Goal: Task Accomplishment & Management: Manage account settings

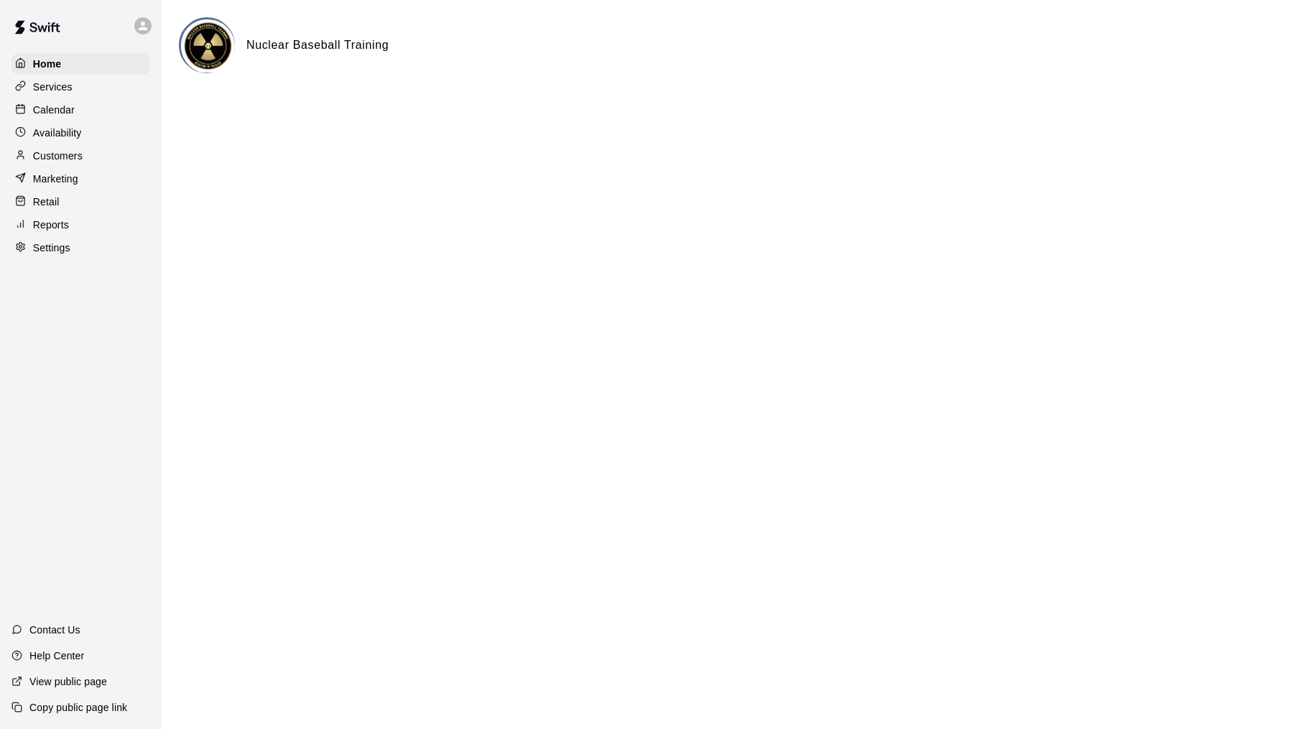
click at [935, 115] on html "Home Services Calendar Availability Customers Marketing Retail Reports Settings…" at bounding box center [646, 57] width 1293 height 115
click at [70, 103] on p "Calendar" at bounding box center [54, 110] width 42 height 14
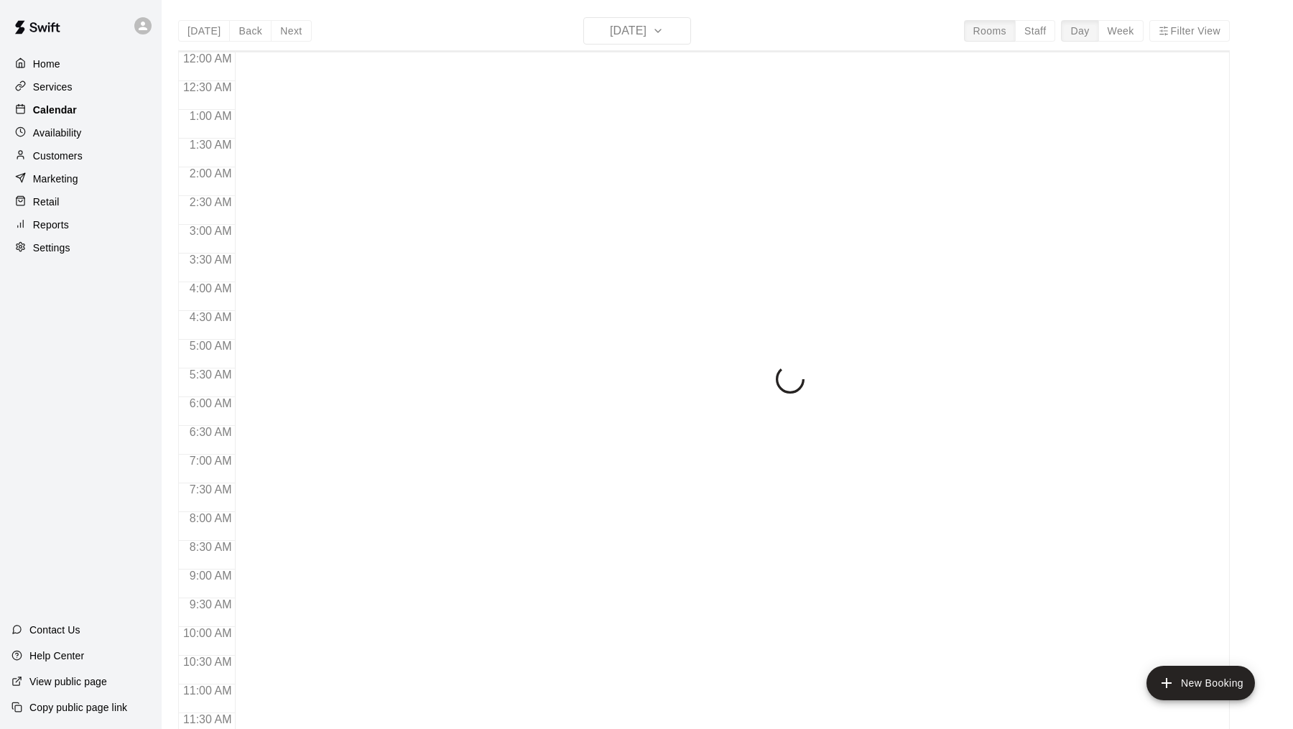
scroll to position [685, 0]
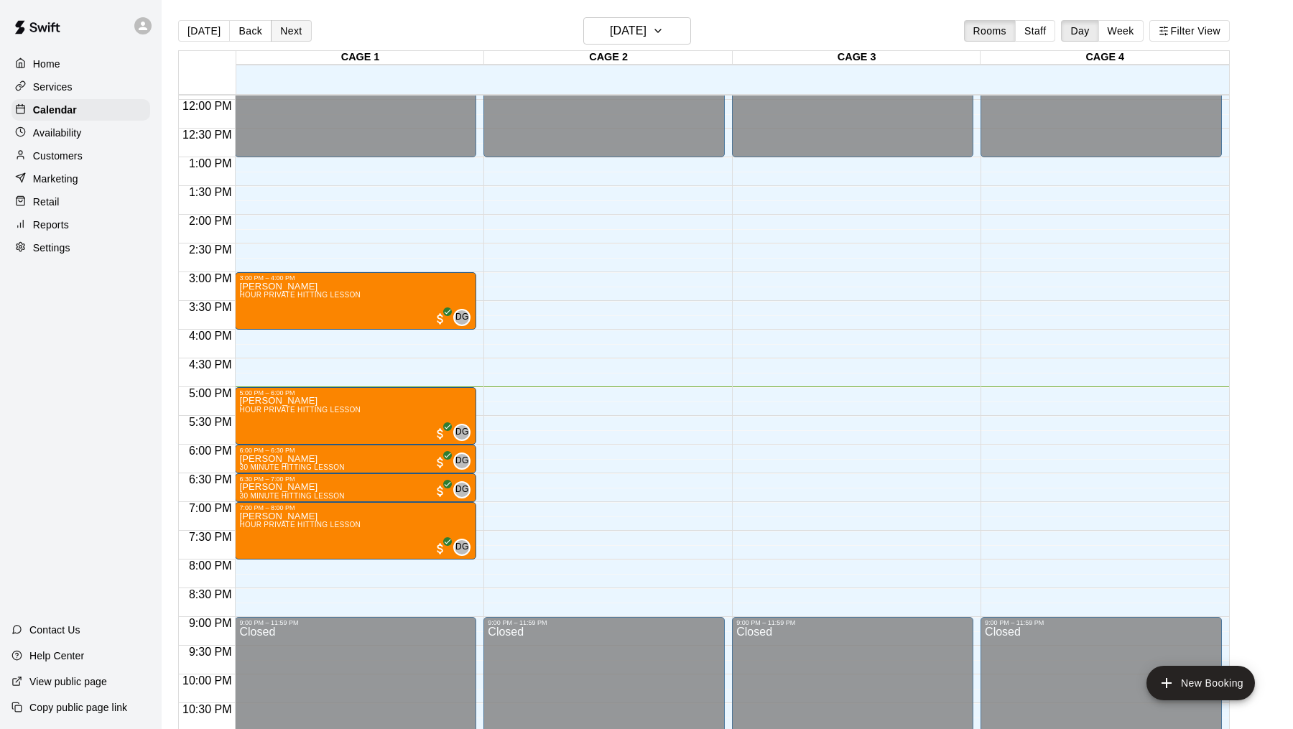
click at [289, 30] on button "Next" at bounding box center [291, 31] width 40 height 22
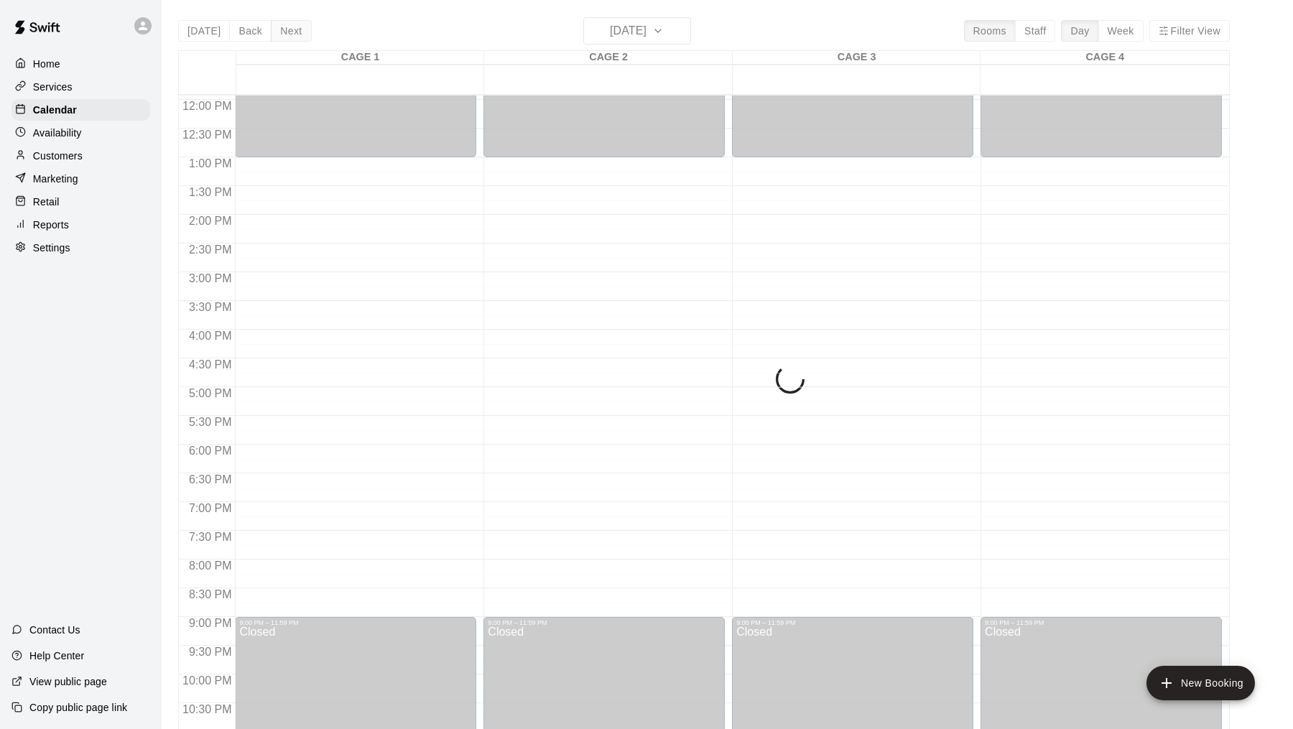
click at [289, 30] on div "Today Back Next Wednesday Aug 20 Rooms Staff Day Week Filter View CAGE 1 20 Wed…" at bounding box center [703, 381] width 1051 height 729
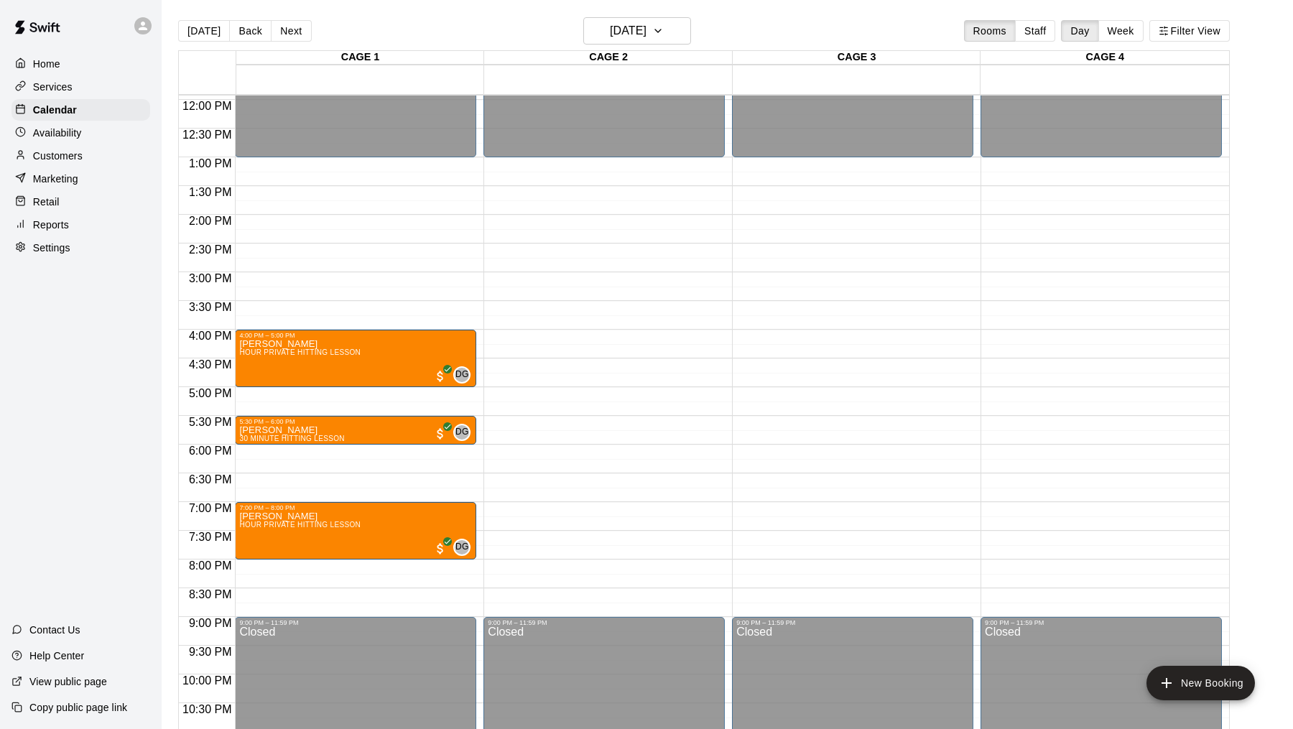
click at [272, 36] on button "Next" at bounding box center [291, 31] width 40 height 22
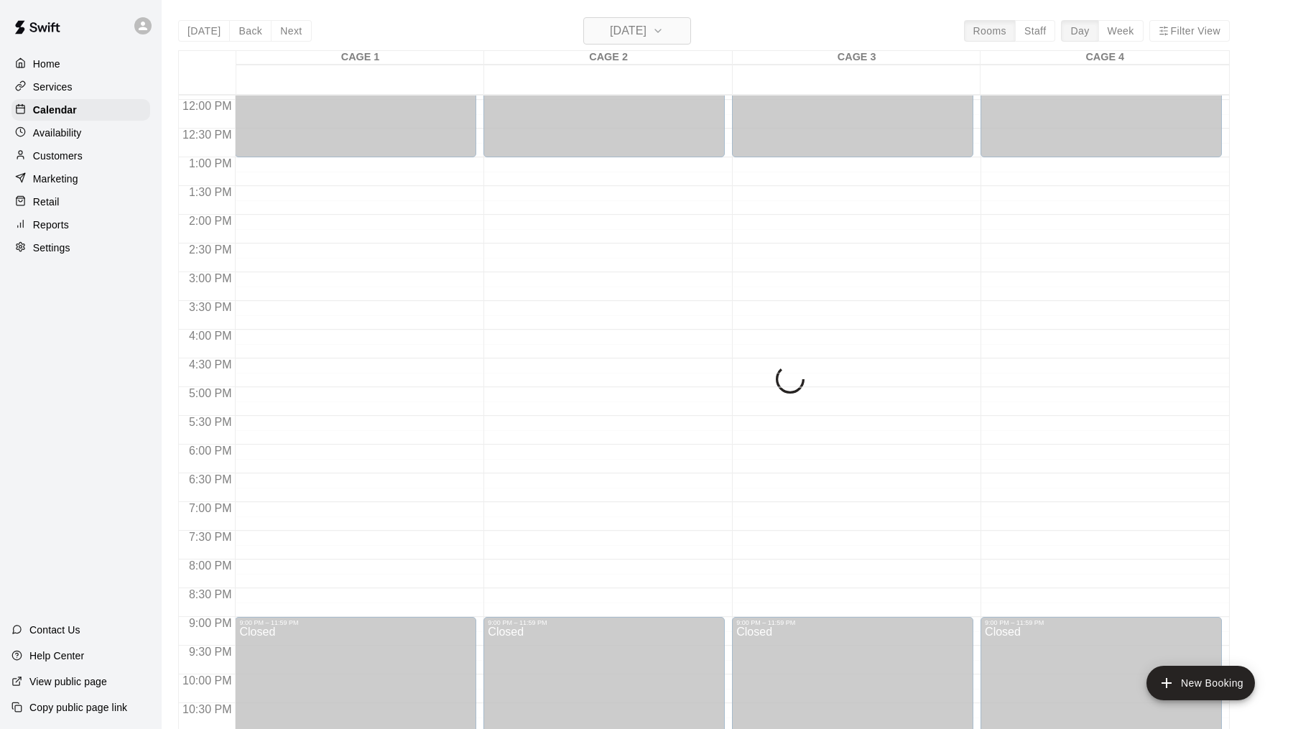
click at [622, 36] on h6 "Thursday Aug 21" at bounding box center [628, 31] width 37 height 20
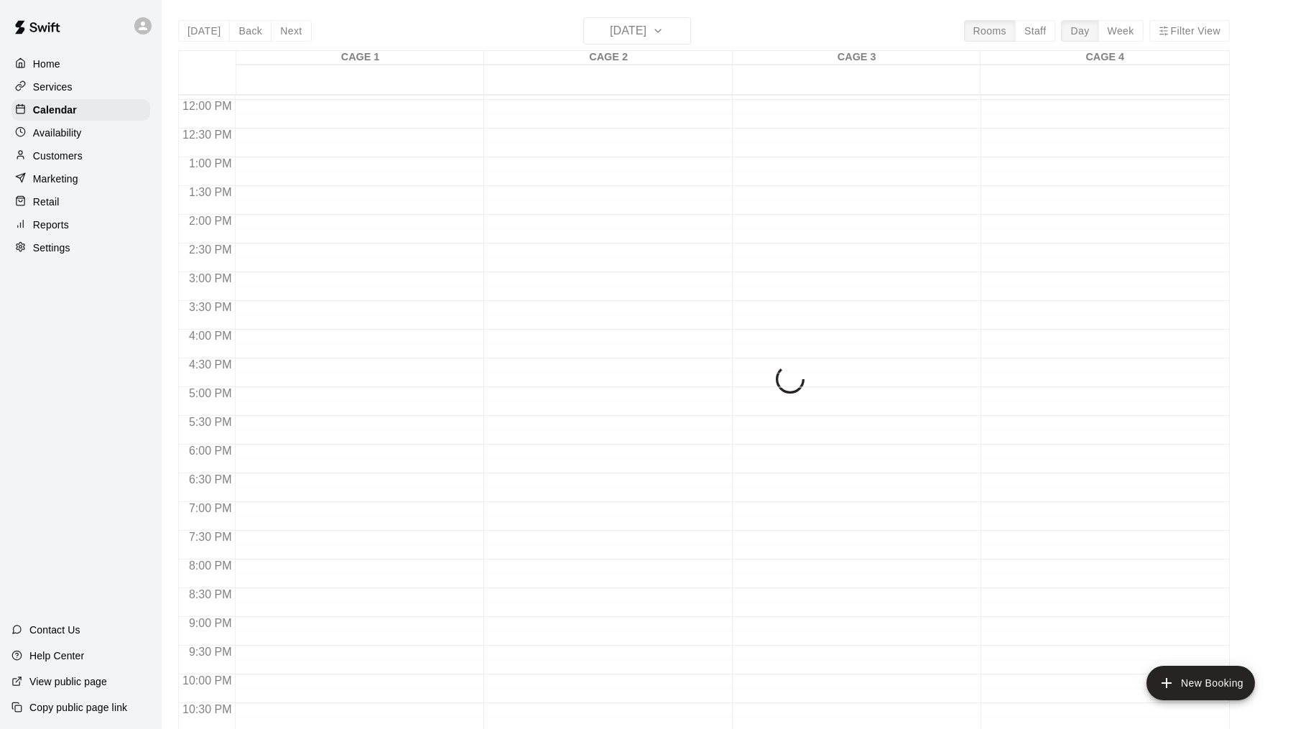
click at [604, 246] on div at bounding box center [603, 99] width 241 height 1379
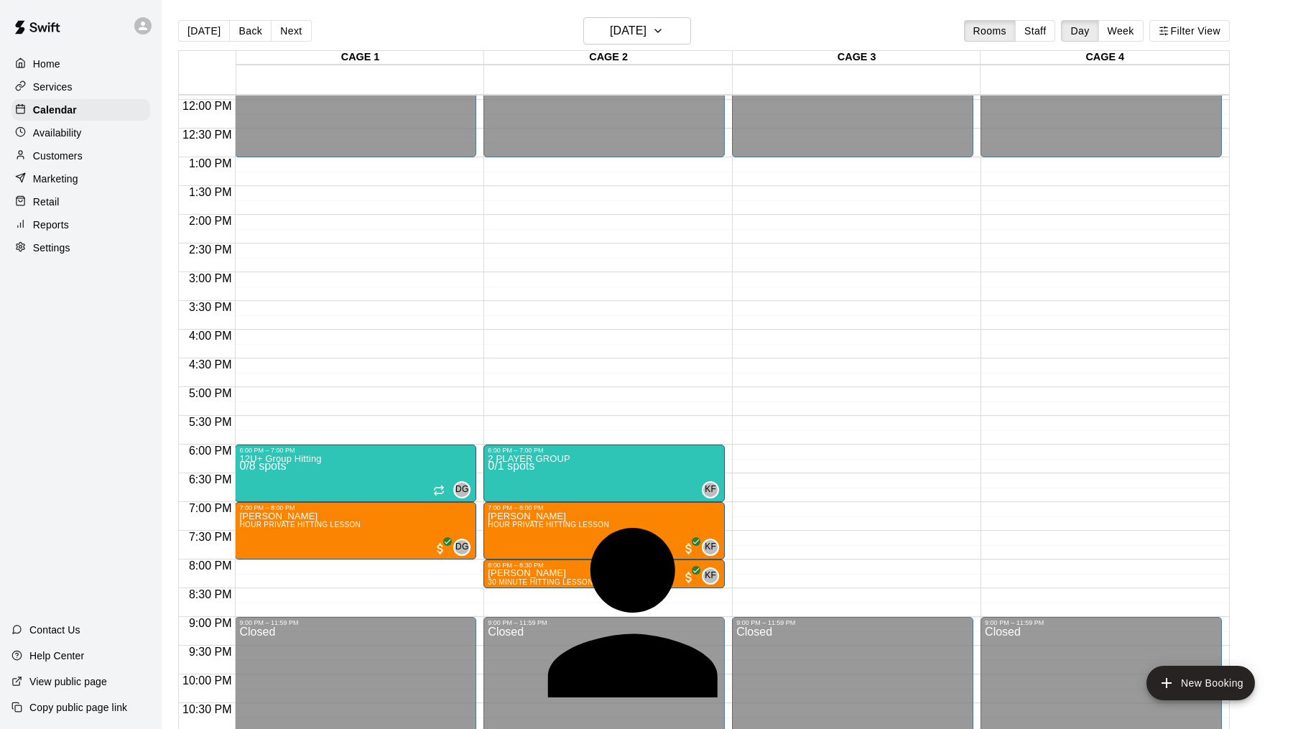
type input "*"
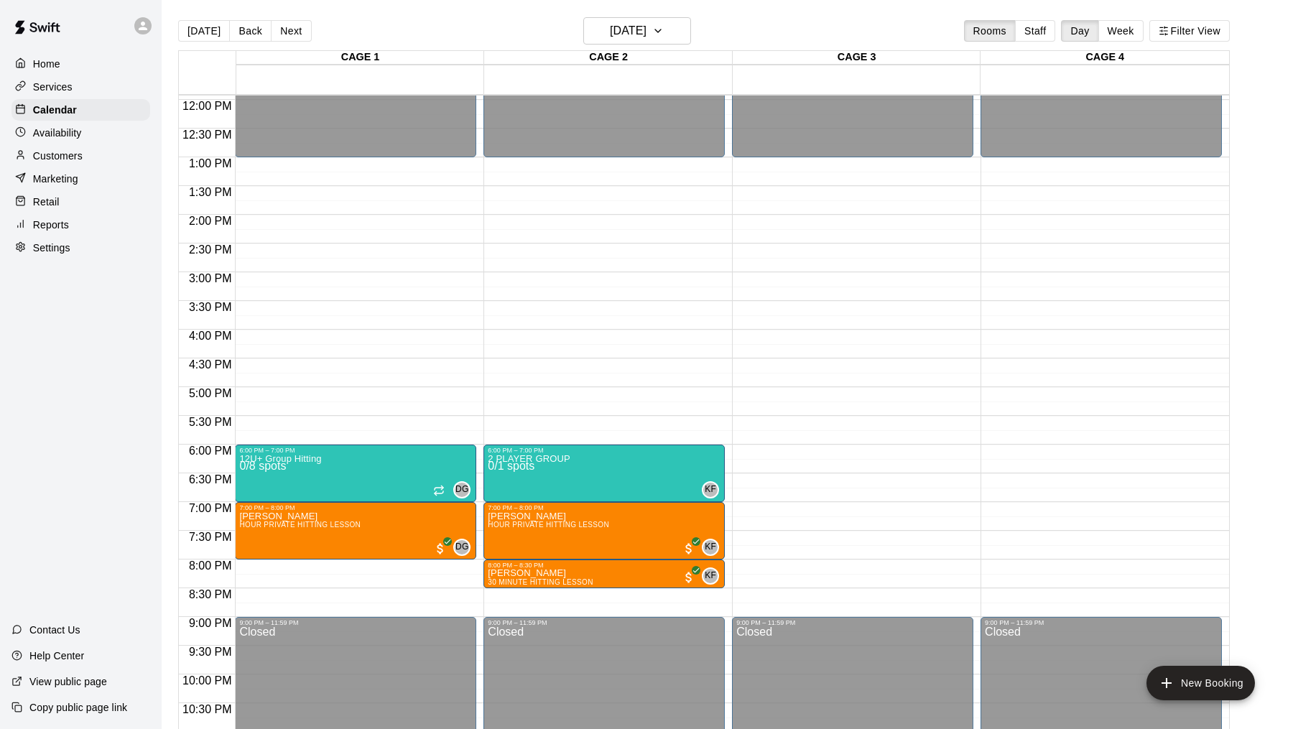
click at [64, 712] on p "Copy public page link" at bounding box center [78, 707] width 98 height 14
click at [619, 18] on button "[DATE]" at bounding box center [637, 30] width 108 height 27
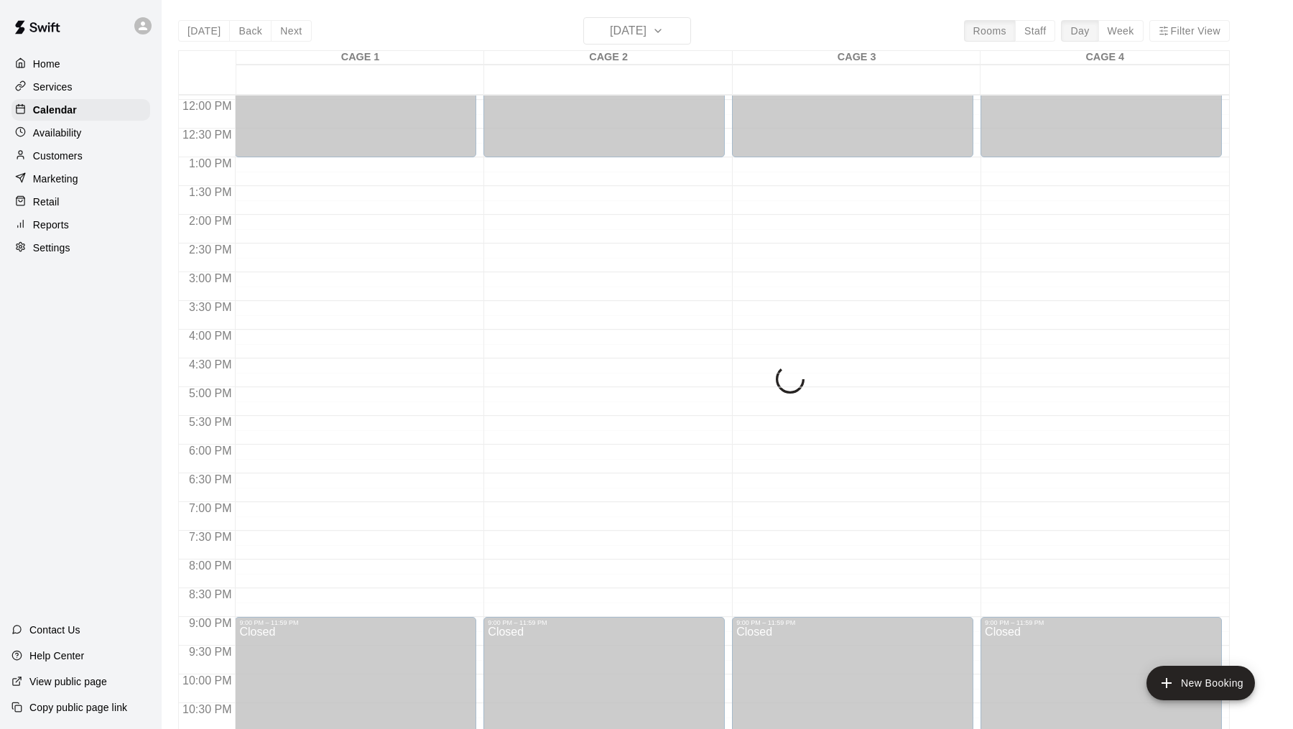
click at [634, 26] on div "Today Back Next Monday Aug 18 Rooms Staff Day Week Filter View CAGE 1 18 Mon CA…" at bounding box center [703, 381] width 1051 height 729
click at [634, 26] on h6 "Monday Aug 18" at bounding box center [628, 31] width 37 height 20
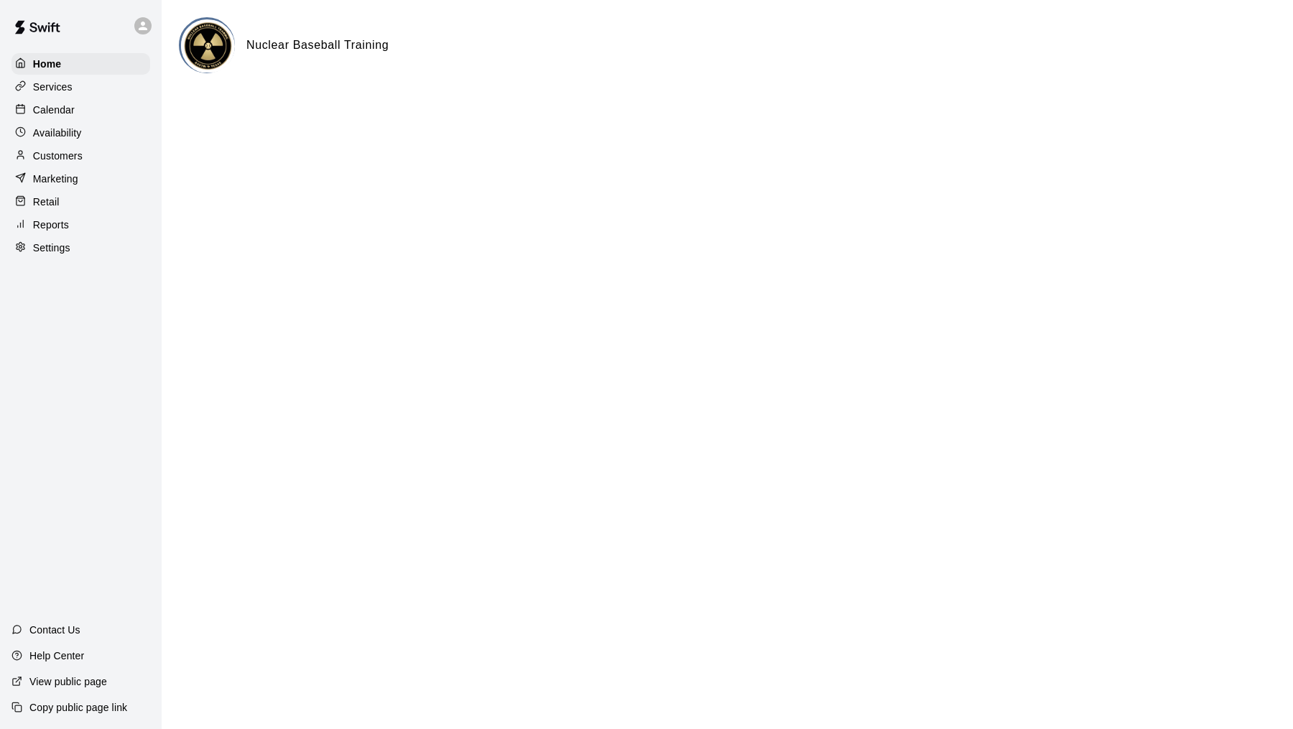
click at [64, 103] on p "Calendar" at bounding box center [54, 110] width 42 height 14
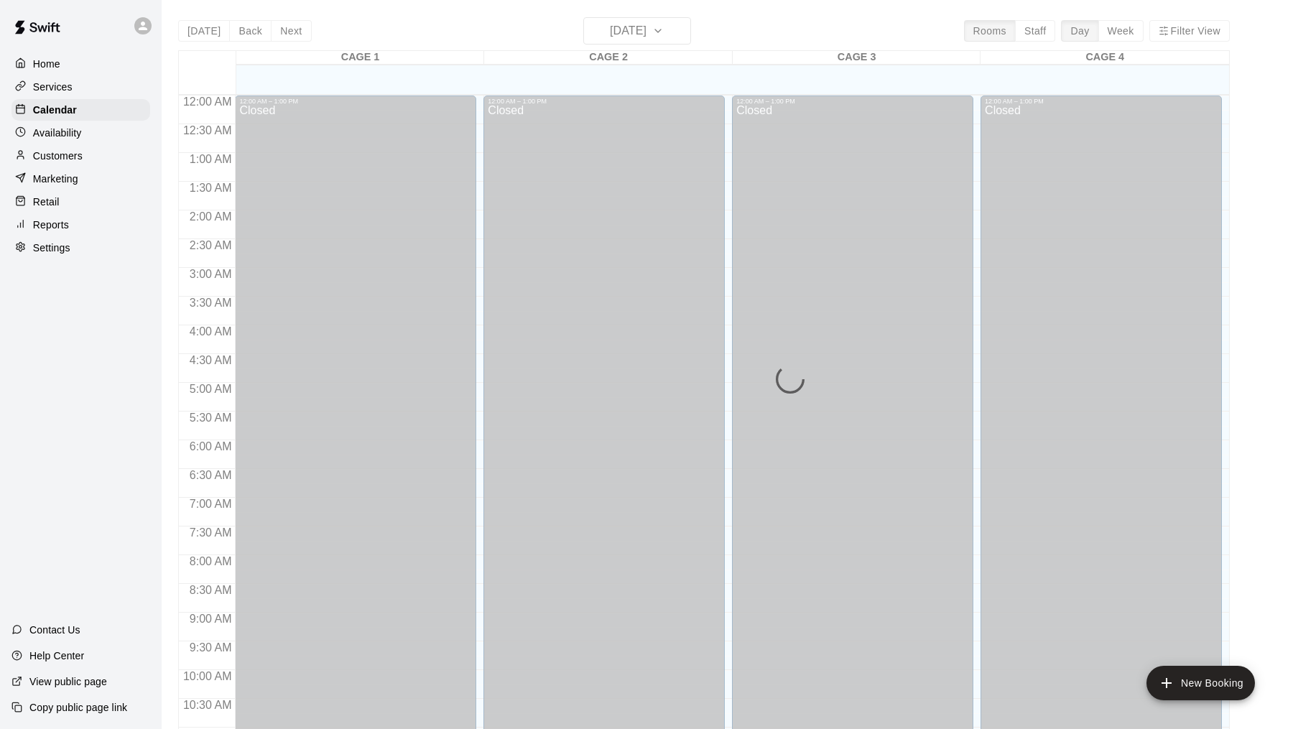
scroll to position [685, 0]
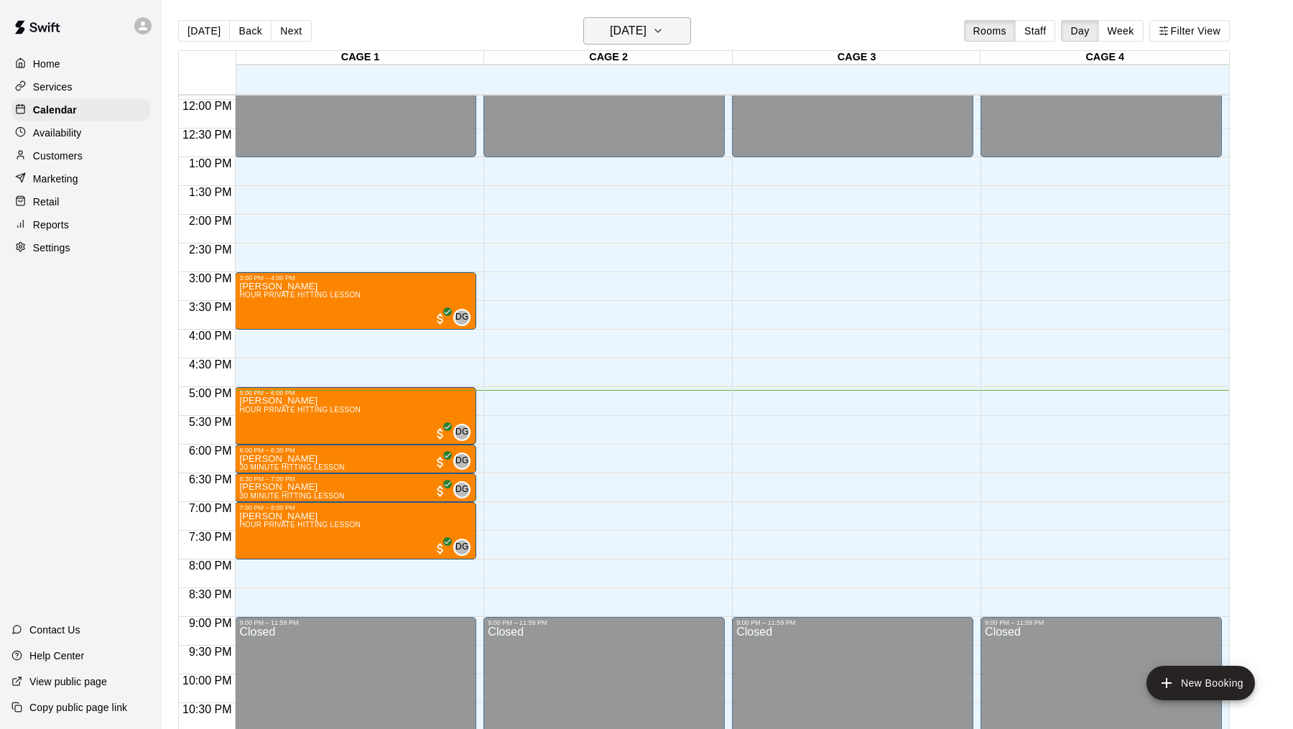
click at [646, 24] on h6 "[DATE]" at bounding box center [628, 31] width 37 height 20
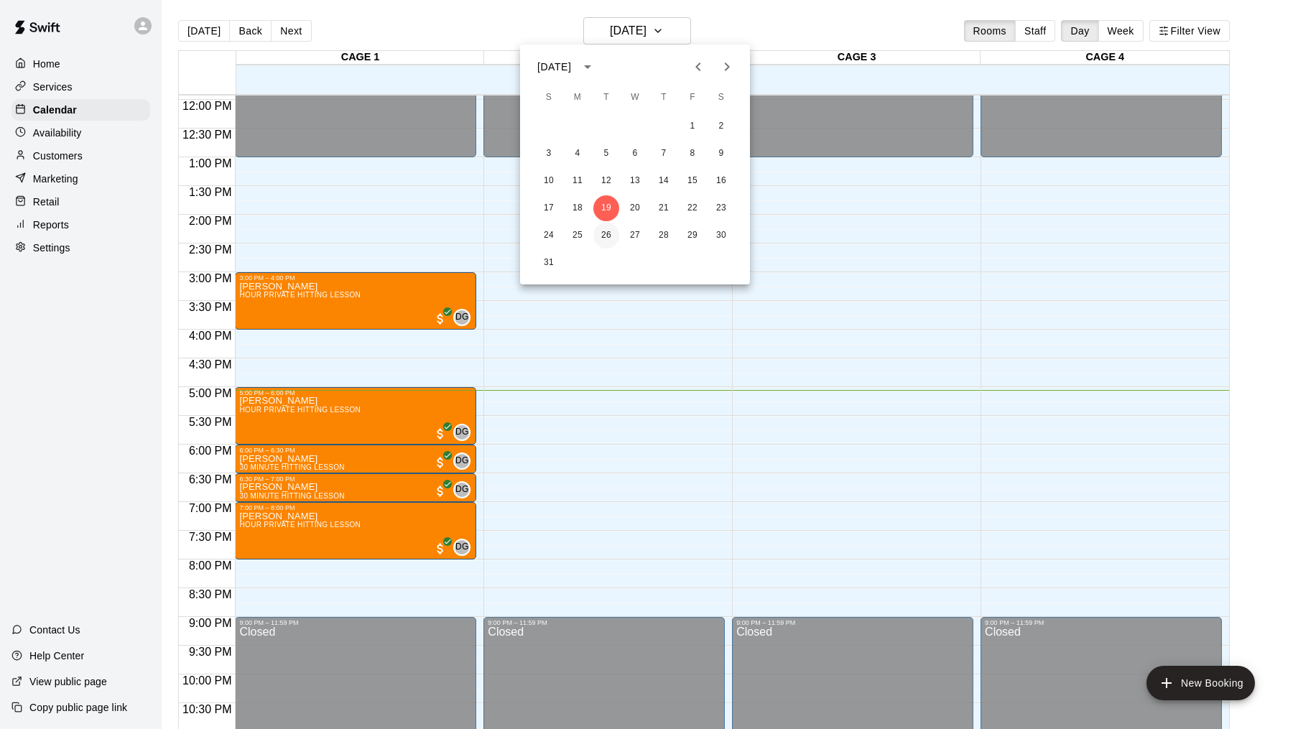
click at [608, 238] on button "26" at bounding box center [606, 236] width 26 height 26
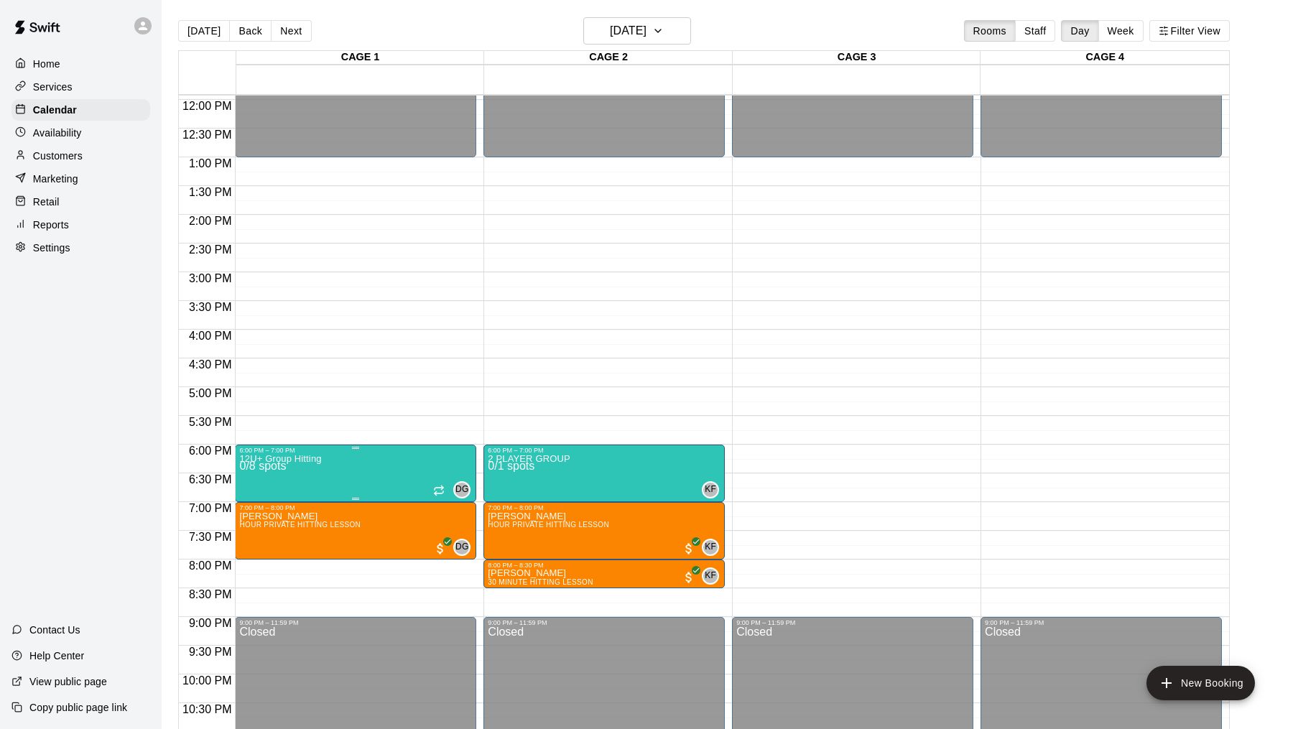
click at [503, 480] on div at bounding box center [646, 364] width 1293 height 729
click at [256, 472] on img "edit" at bounding box center [264, 464] width 17 height 17
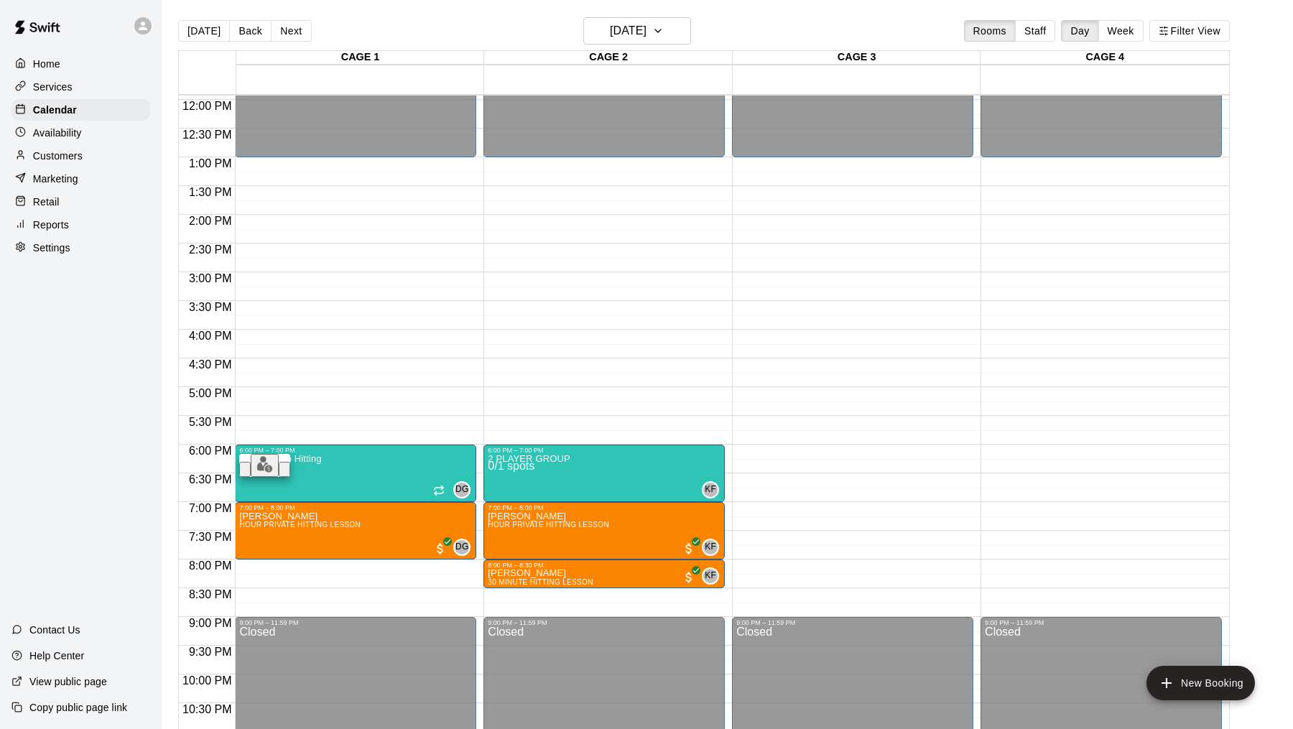
type input "****"
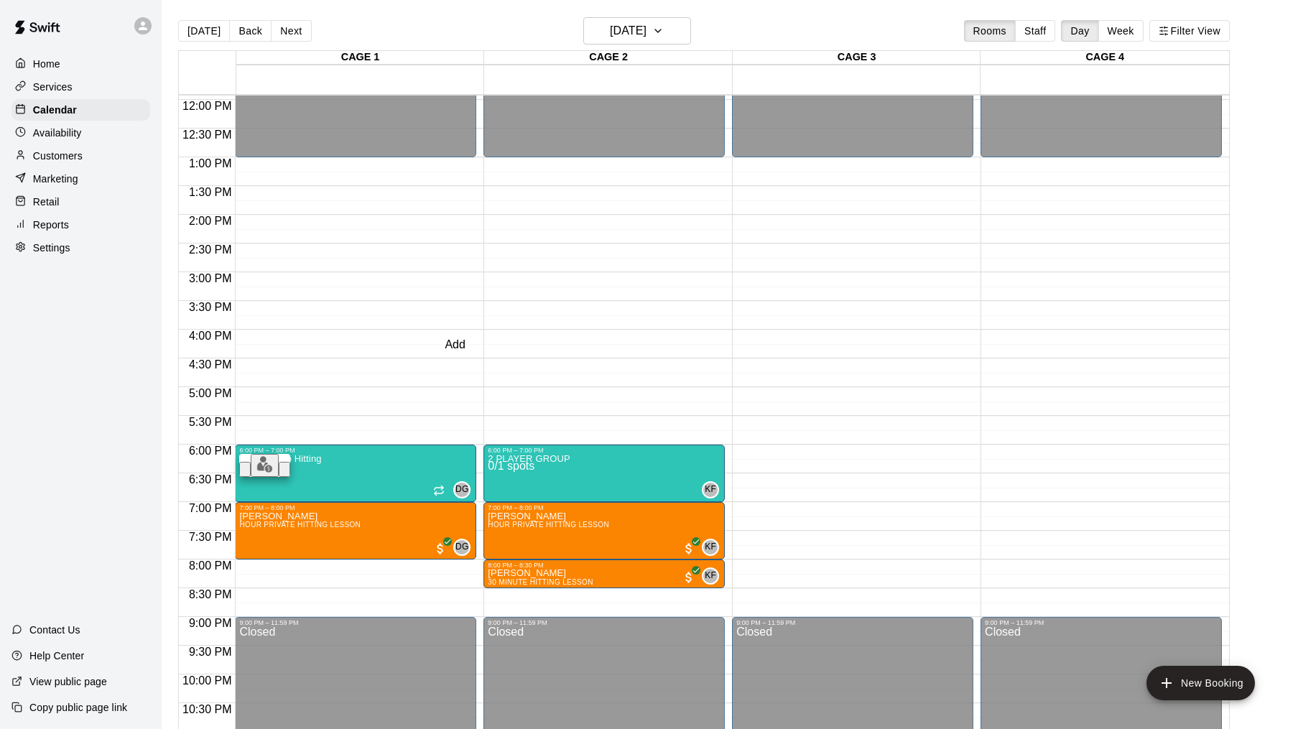
type input "*"
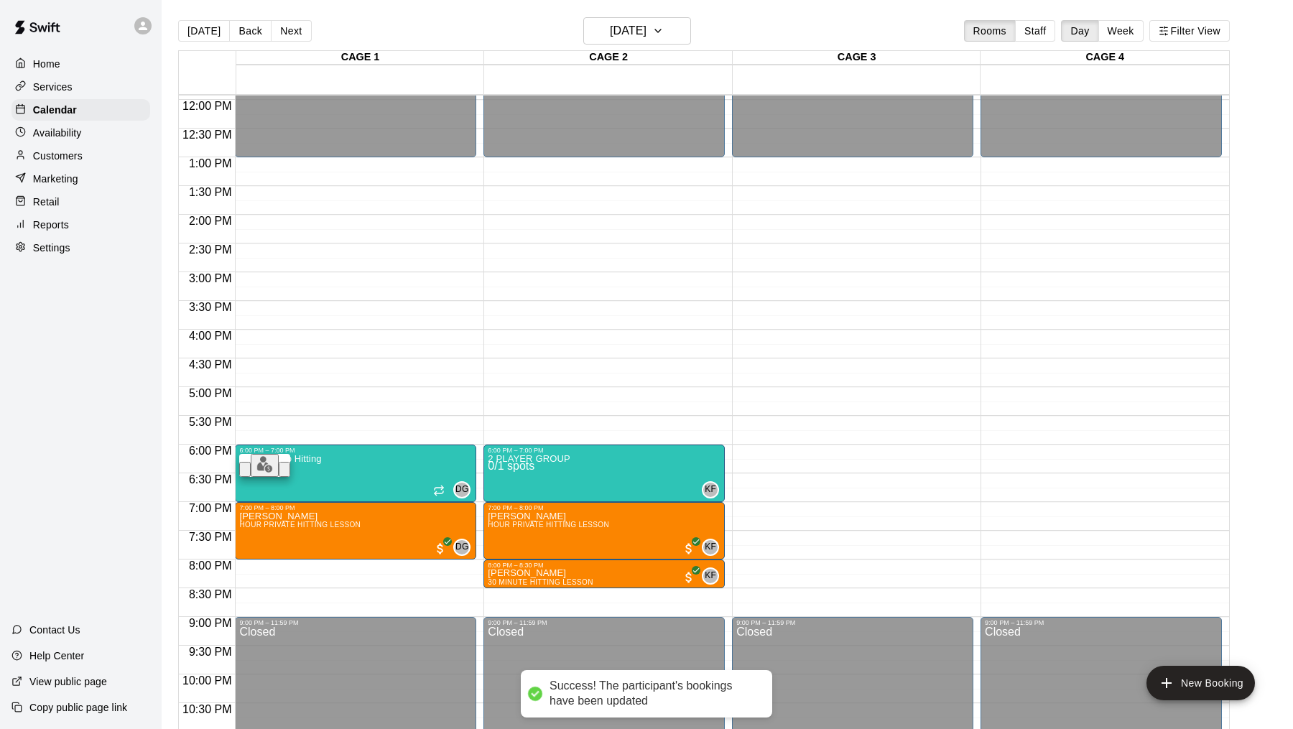
click at [287, 23] on button "Next" at bounding box center [291, 31] width 40 height 22
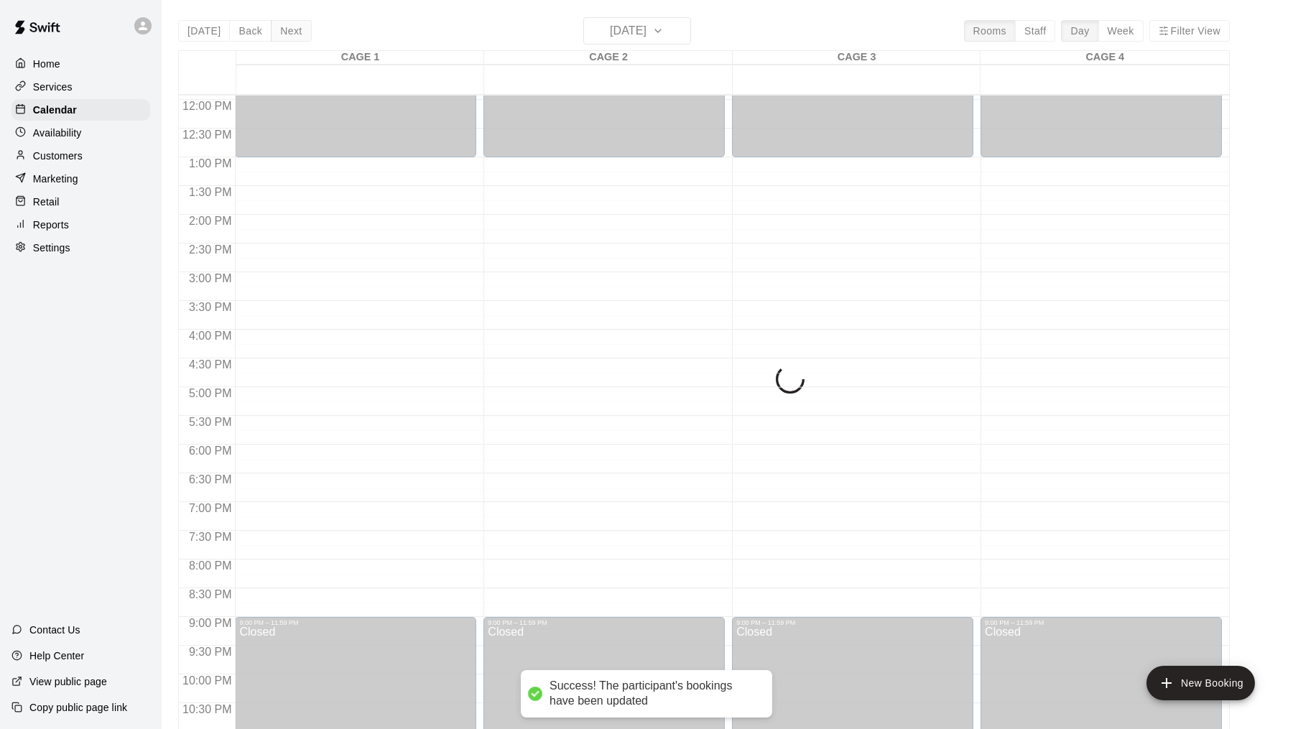
click at [287, 23] on button "Next" at bounding box center [291, 31] width 40 height 22
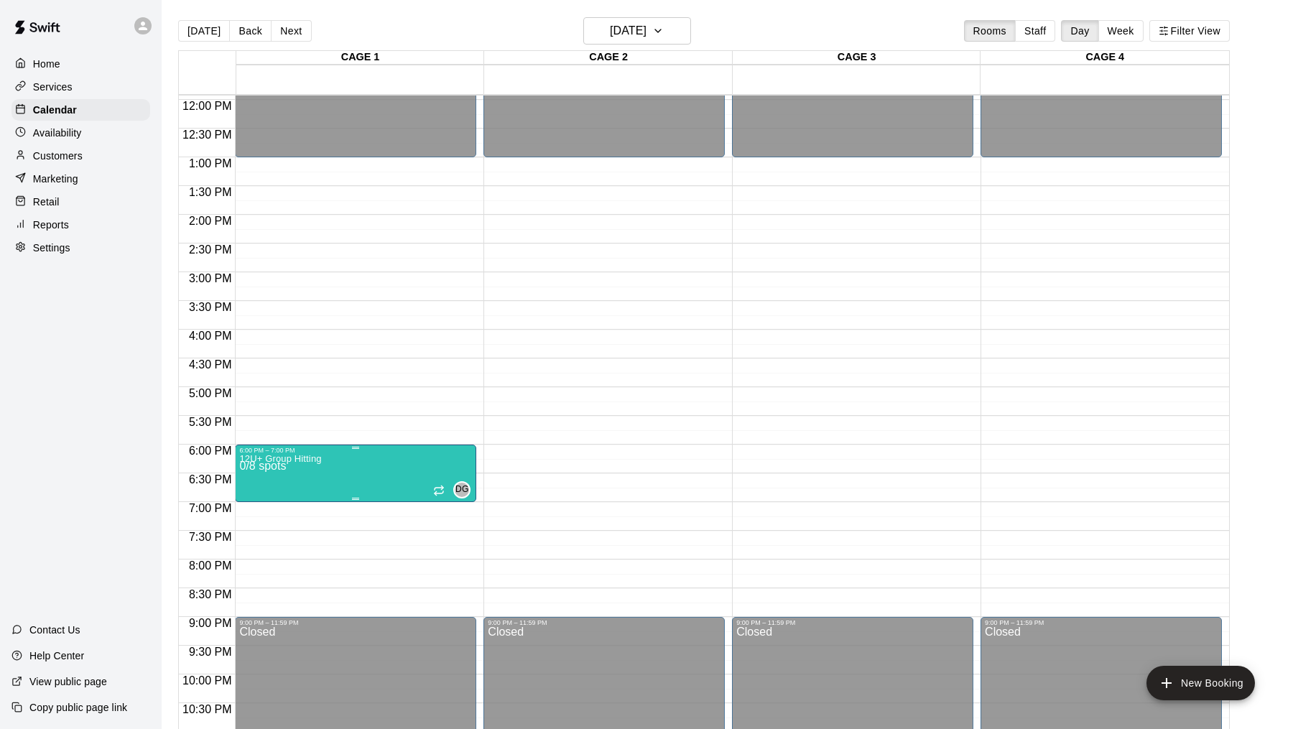
click at [256, 472] on img "edit" at bounding box center [264, 464] width 17 height 17
type input "*****"
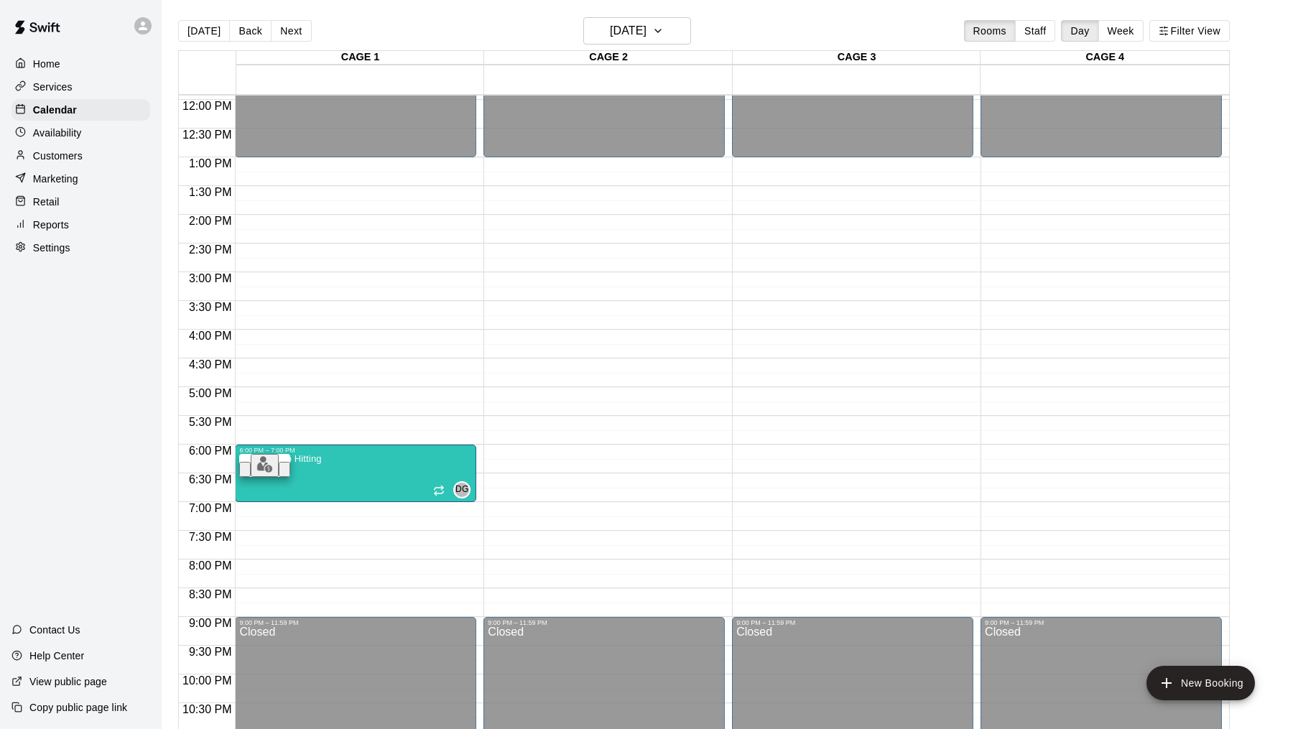
type input "*"
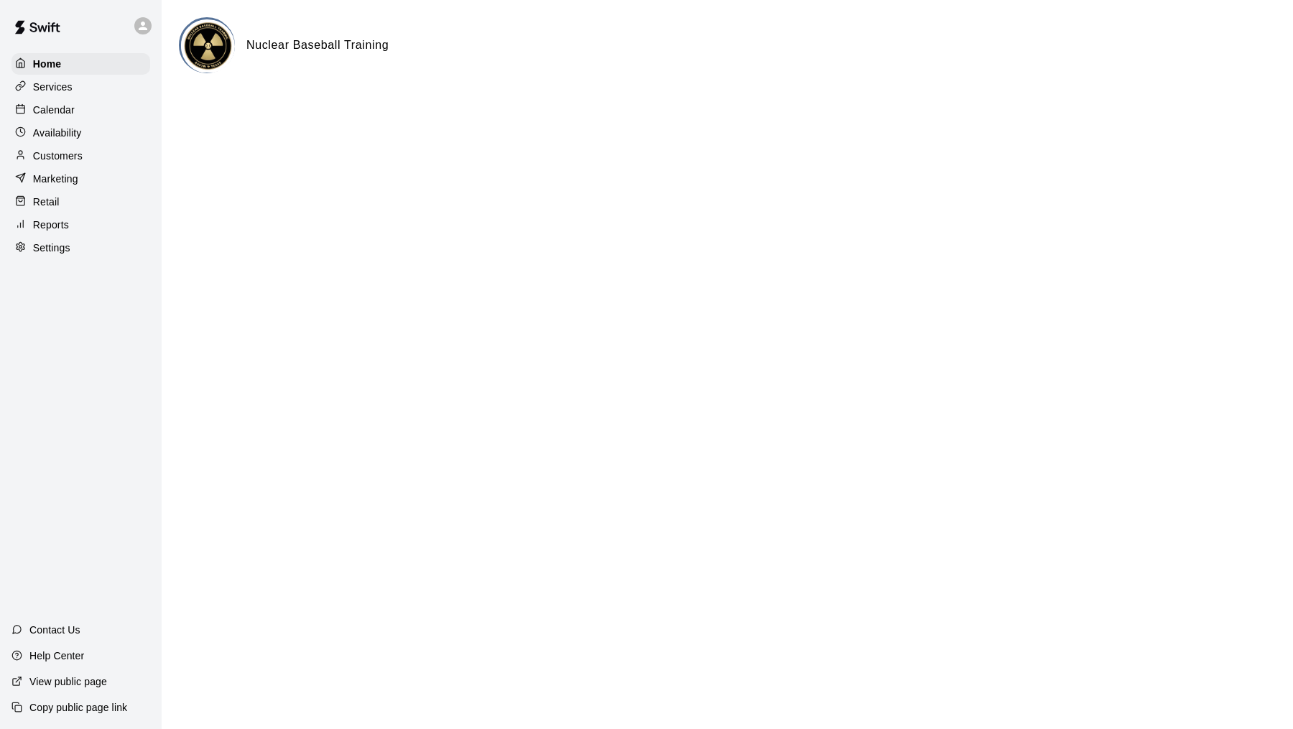
click at [76, 112] on div "Calendar" at bounding box center [80, 110] width 139 height 22
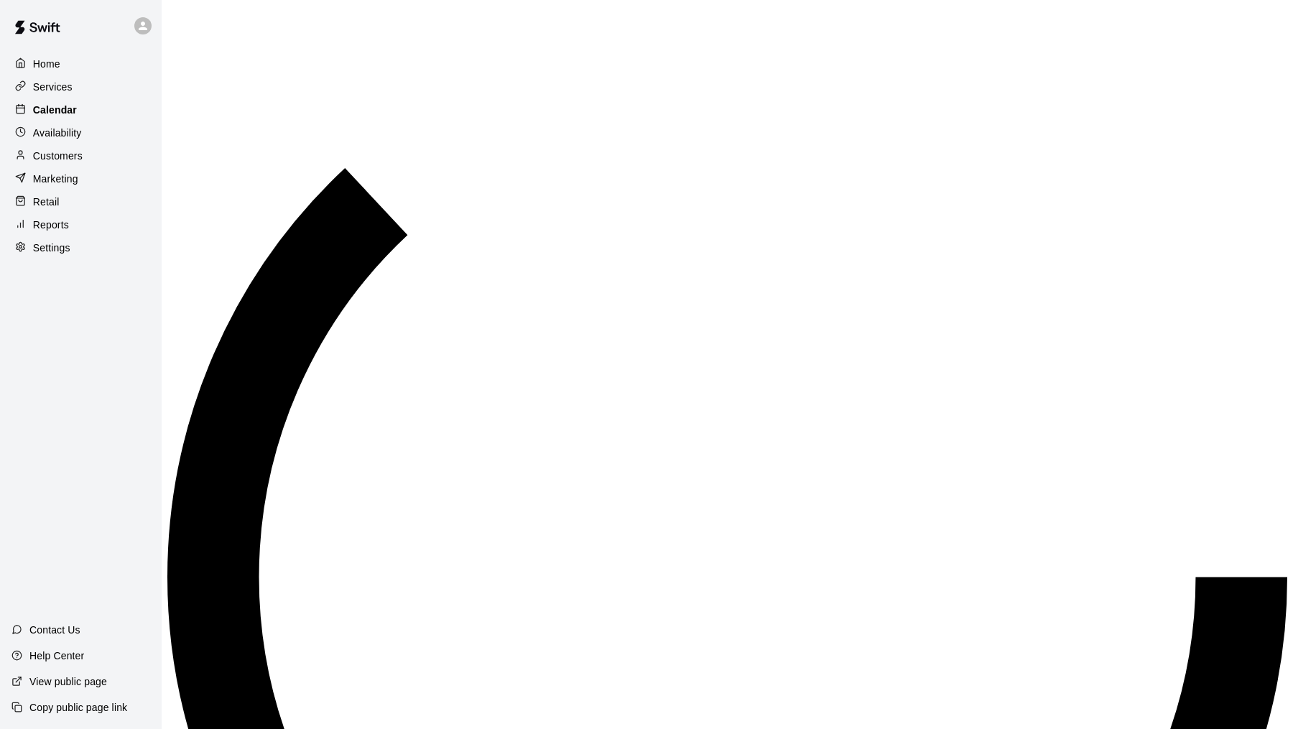
scroll to position [685, 0]
